Goal: Navigation & Orientation: Find specific page/section

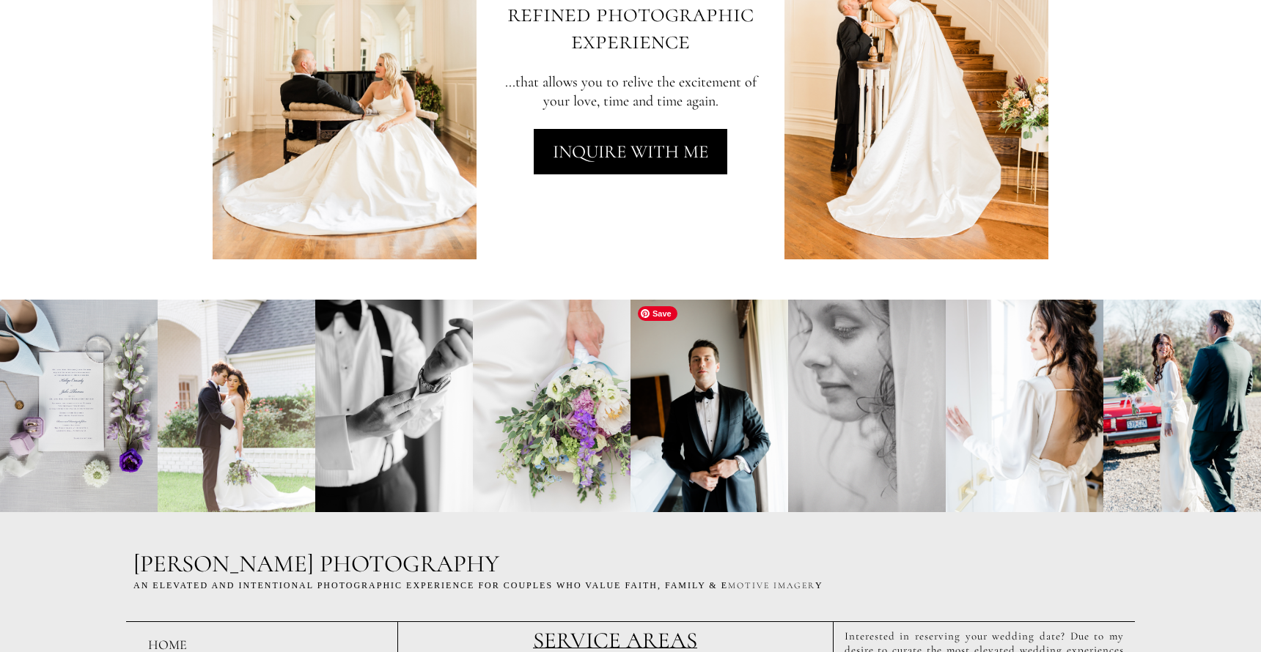
scroll to position [3564, 0]
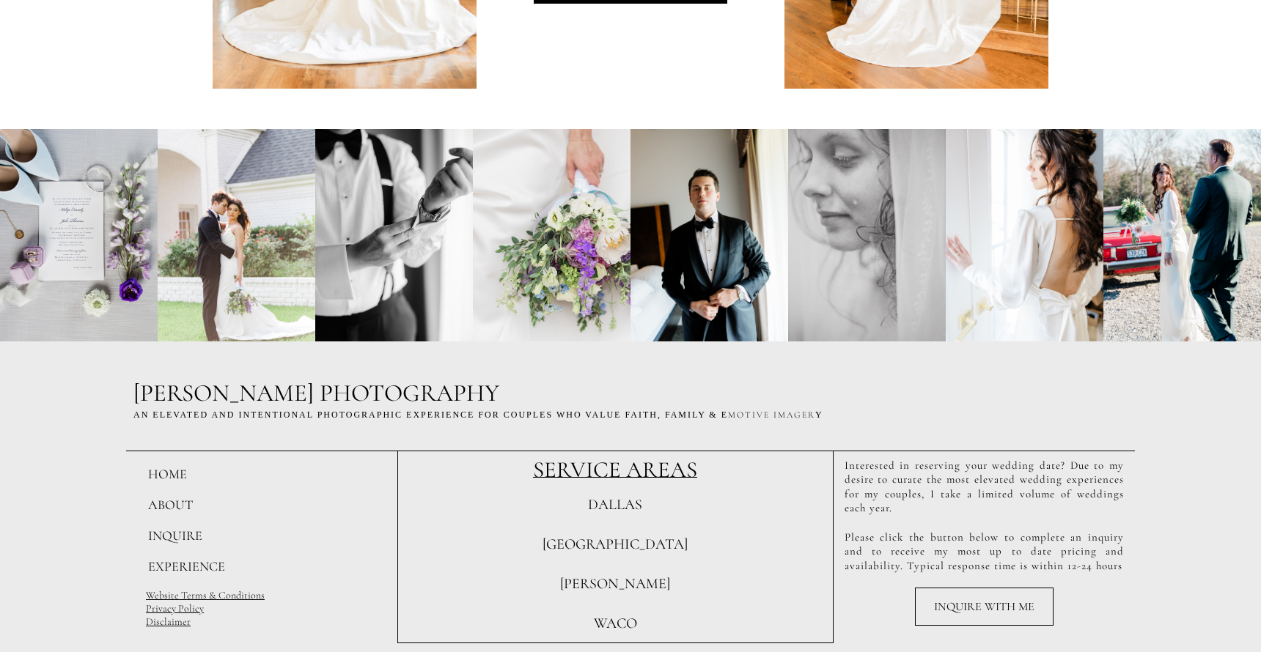
click at [617, 622] on span "WACO" at bounding box center [615, 624] width 43 height 18
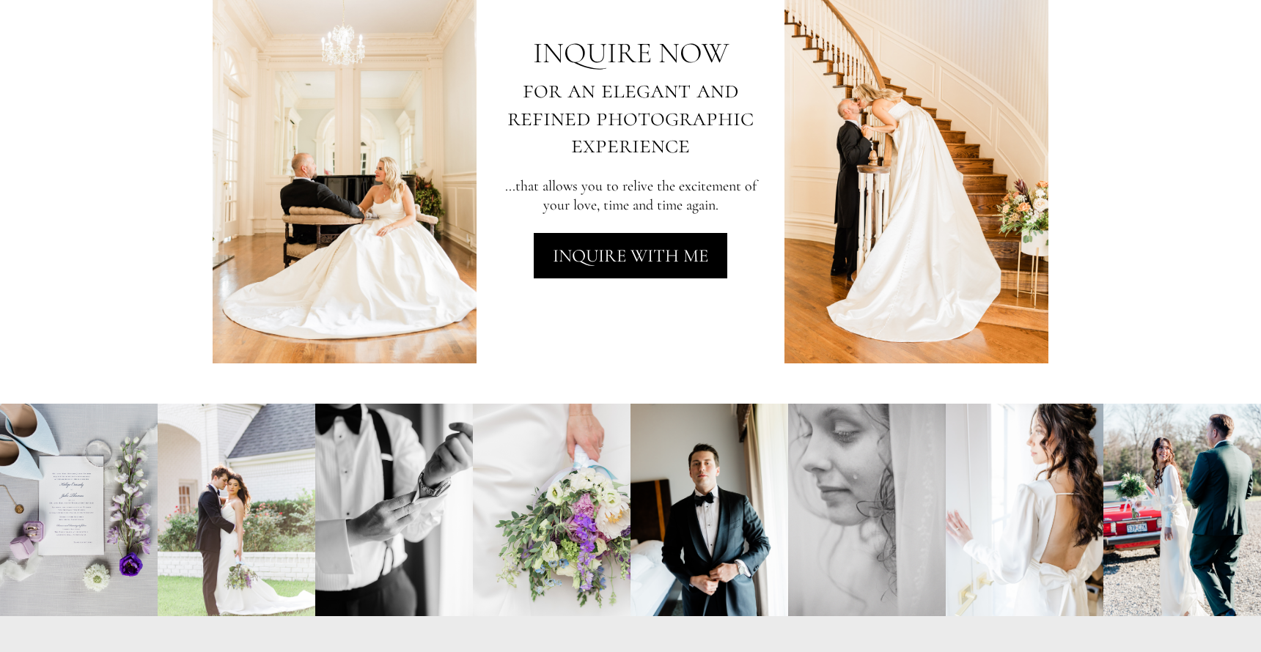
scroll to position [3564, 0]
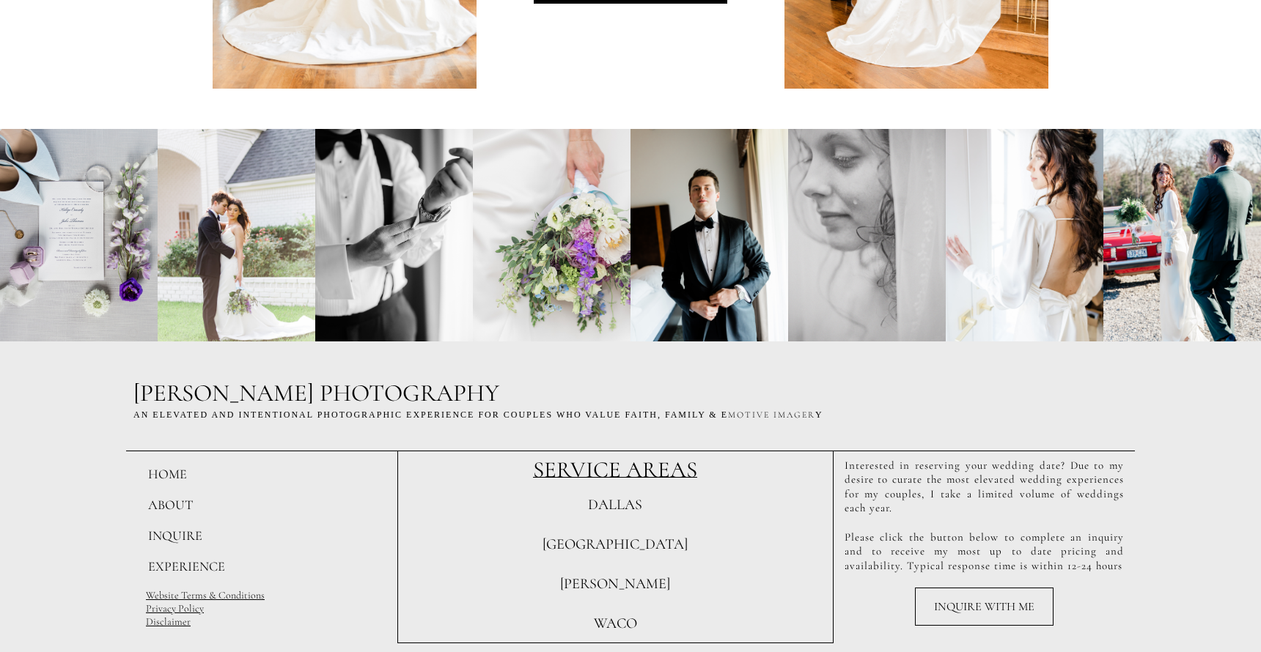
click at [615, 580] on span "[PERSON_NAME]" at bounding box center [615, 584] width 110 height 18
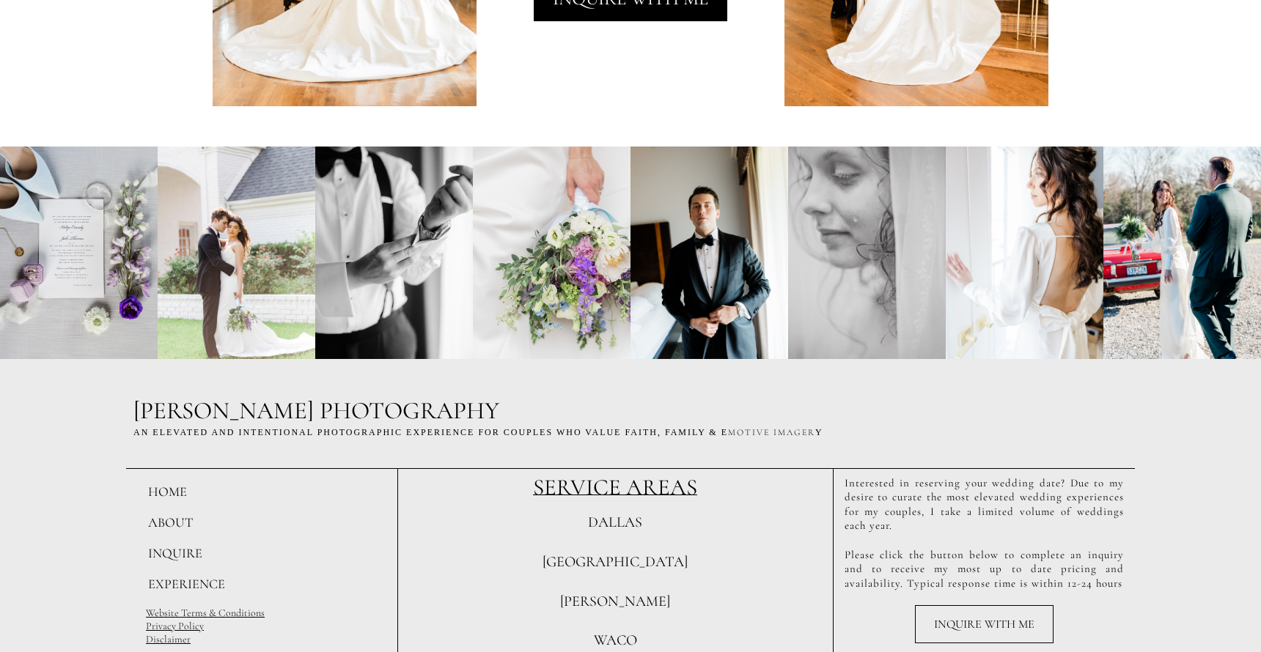
scroll to position [3505, 0]
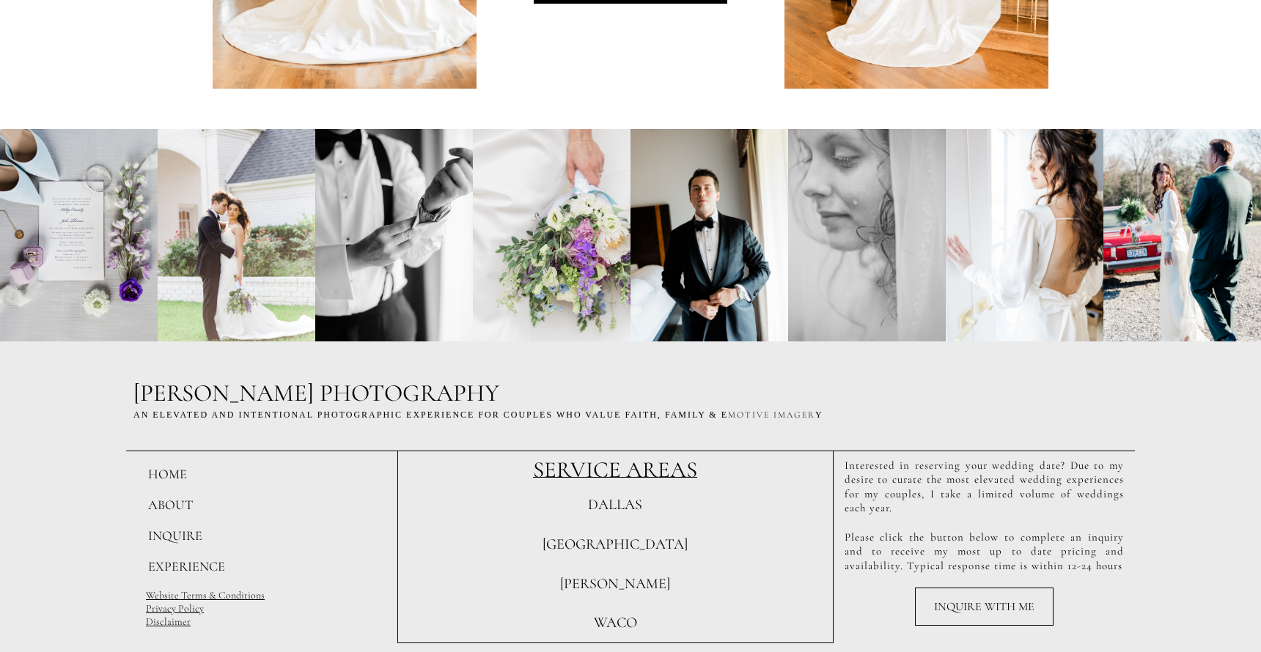
click at [619, 541] on span "[GEOGRAPHIC_DATA]" at bounding box center [614, 545] width 145 height 18
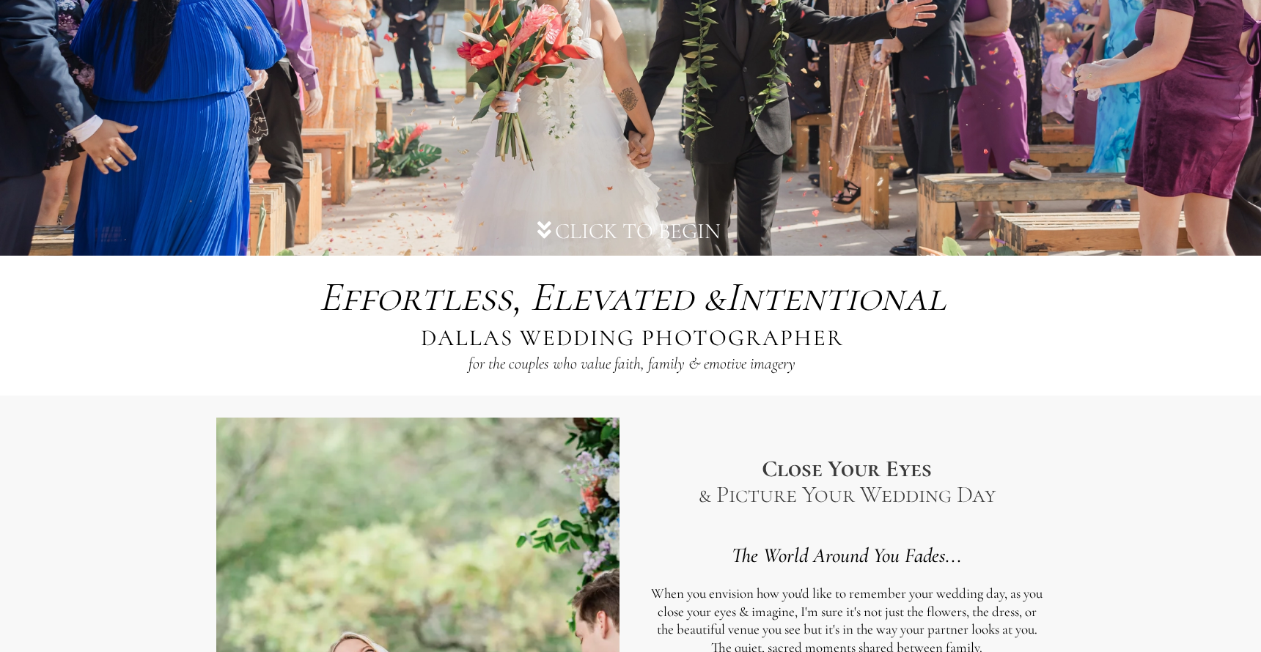
scroll to position [429, 0]
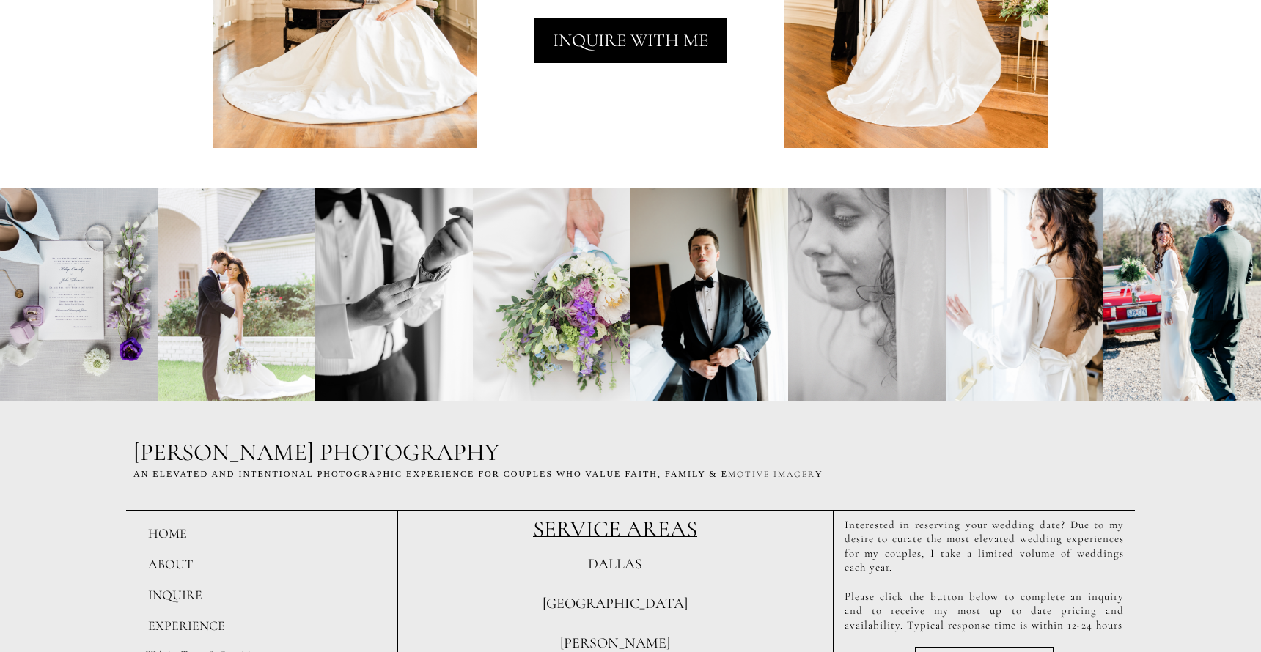
scroll to position [3564, 0]
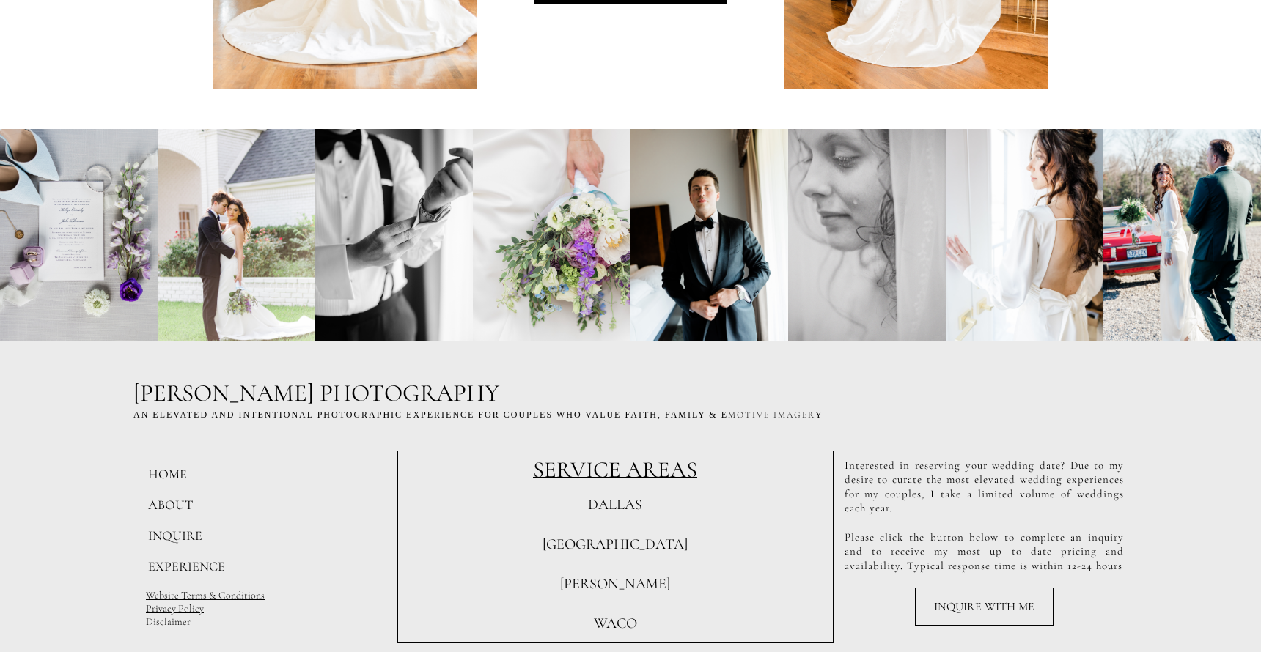
click at [622, 619] on span "WACO" at bounding box center [615, 624] width 43 height 18
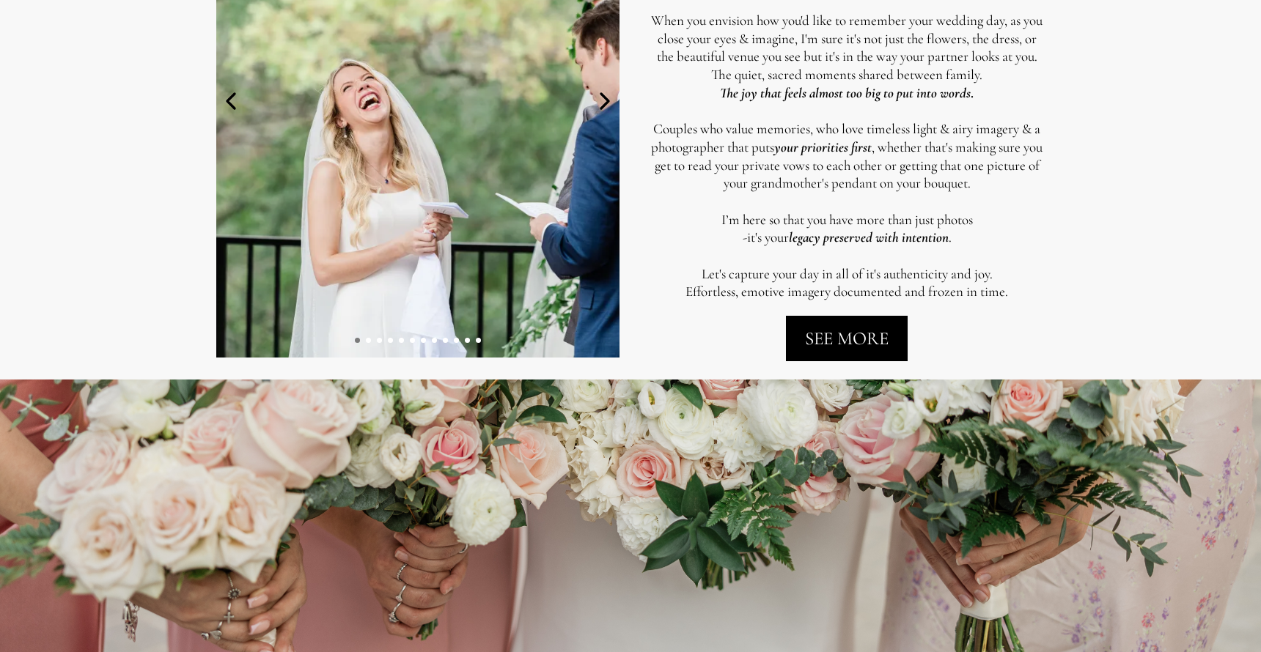
scroll to position [922, 0]
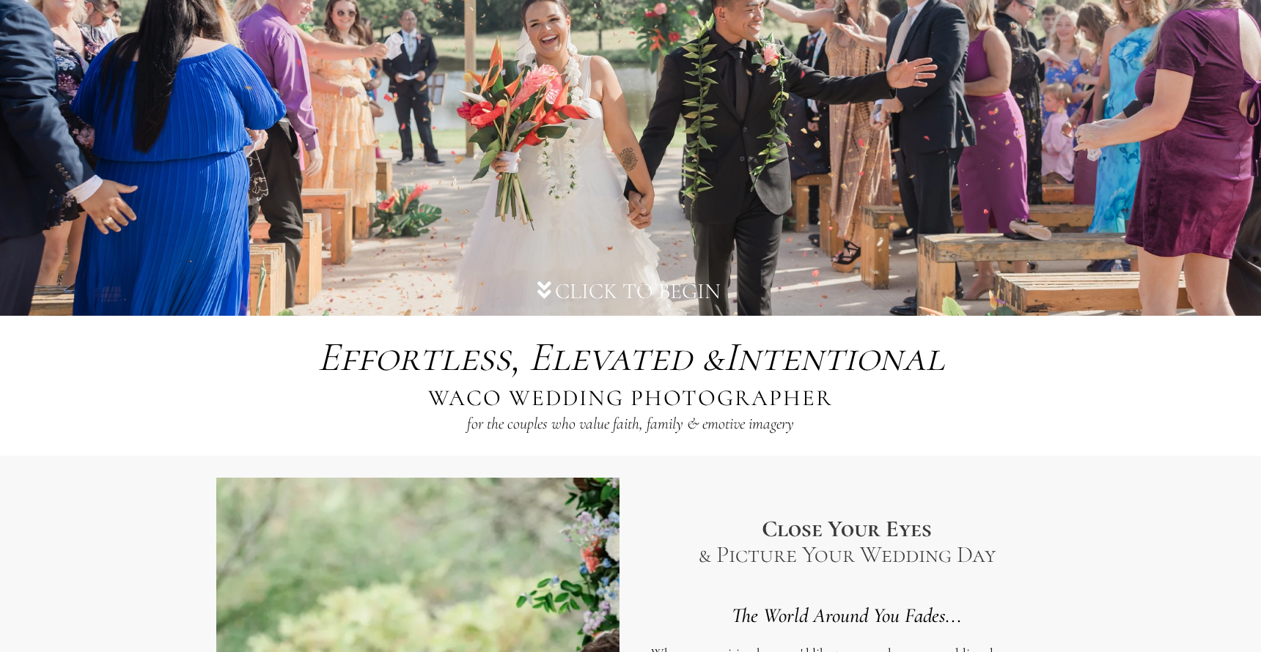
scroll to position [367, 0]
